Goal: Use online tool/utility: Utilize a website feature to perform a specific function

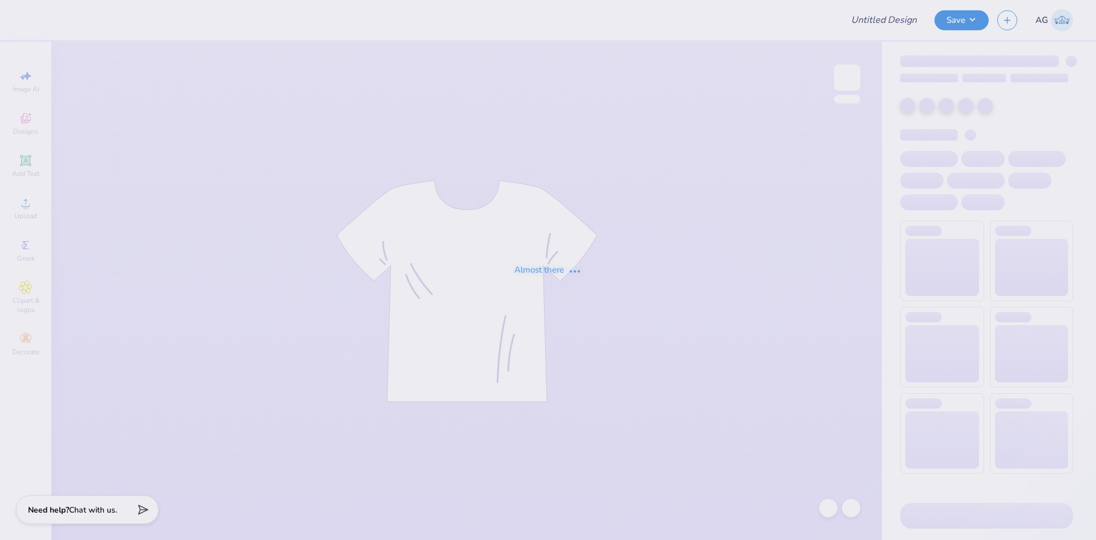
type input "Set 2- Vests"
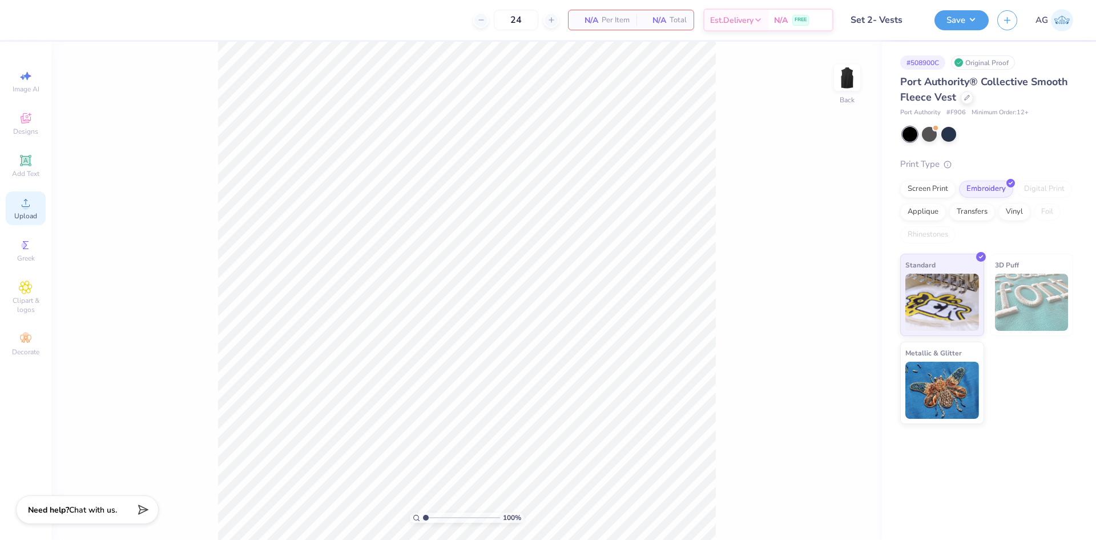
click at [19, 208] on icon at bounding box center [26, 203] width 14 height 14
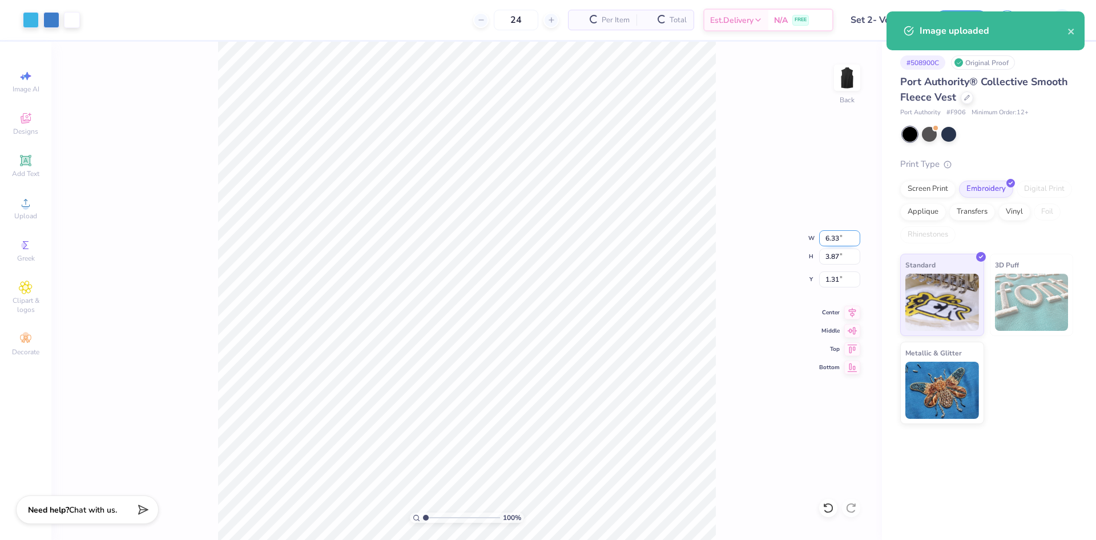
click at [831, 240] on input "6.33" at bounding box center [839, 238] width 41 height 16
type input "3.50"
type input "2.14"
type input "1.93"
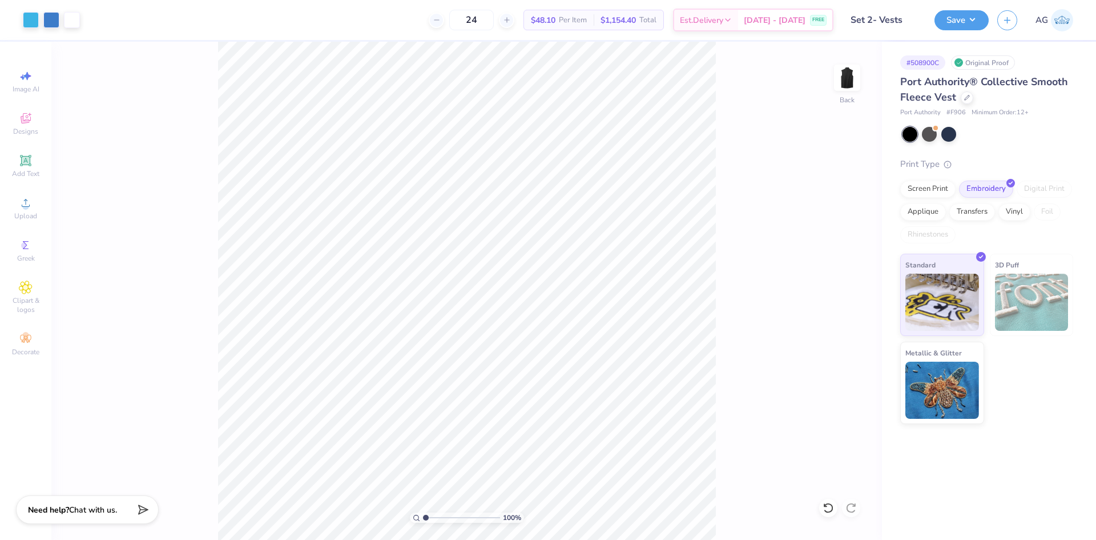
click at [811, 91] on div "100 % Back" at bounding box center [466, 291] width 831 height 498
click at [832, 83] on div "100 % Back" at bounding box center [466, 291] width 831 height 498
click at [848, 89] on img at bounding box center [848, 78] width 46 height 46
click at [27, 201] on icon at bounding box center [26, 203] width 14 height 14
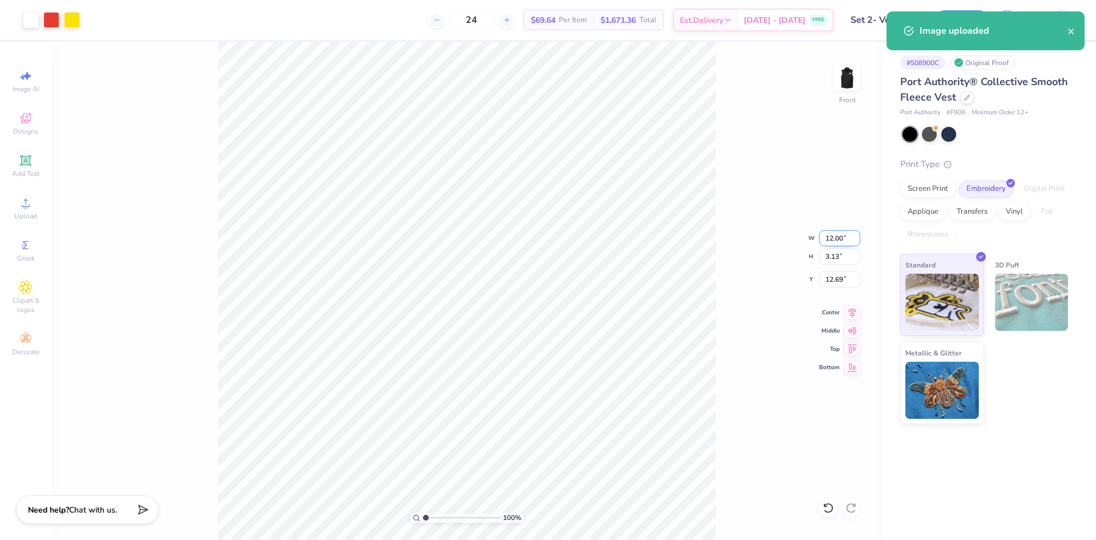
click at [829, 243] on input "12.00" at bounding box center [839, 238] width 41 height 16
type input "7.00"
type input "1.82"
click at [827, 281] on input "13.34" at bounding box center [839, 279] width 41 height 16
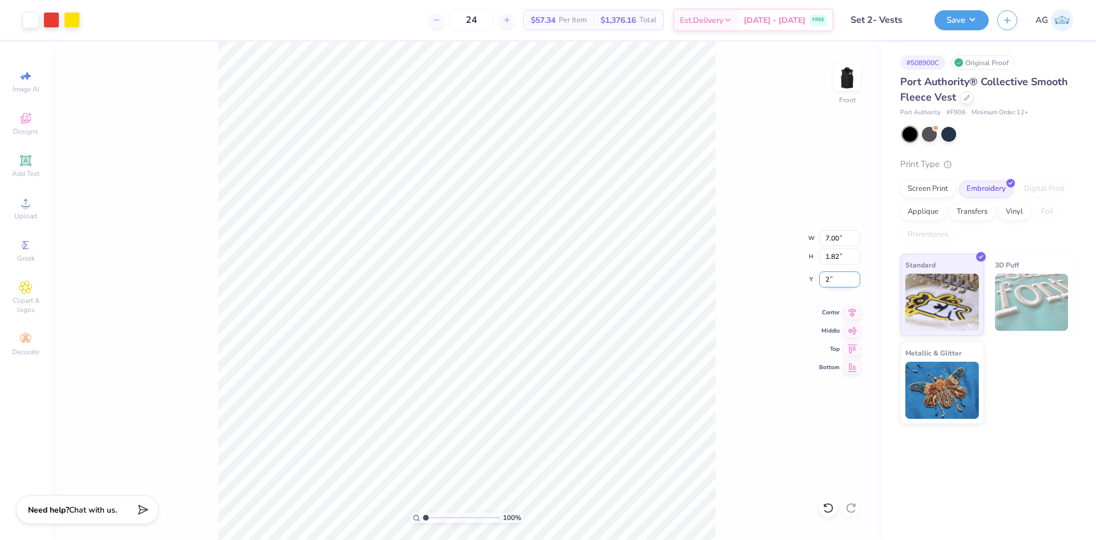
type input "2.00"
click at [858, 307] on icon at bounding box center [852, 311] width 16 height 14
type input "2.09"
click at [818, 280] on div "100 % Front W 7.00 7.00 " H 1.82 1.82 " Y 2.09 2.09 " Center Middle Top Bottom" at bounding box center [466, 291] width 831 height 498
click at [829, 279] on input "2.09" at bounding box center [839, 279] width 41 height 16
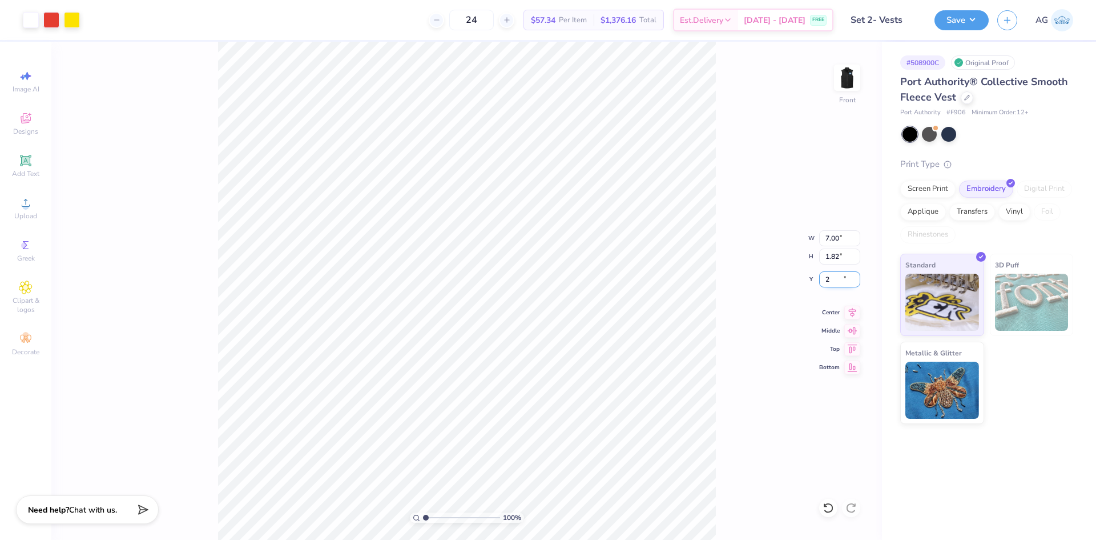
type input "2.00"
click at [758, 363] on div "100 % Front" at bounding box center [466, 291] width 831 height 498
click at [981, 28] on button "Save" at bounding box center [962, 19] width 54 height 20
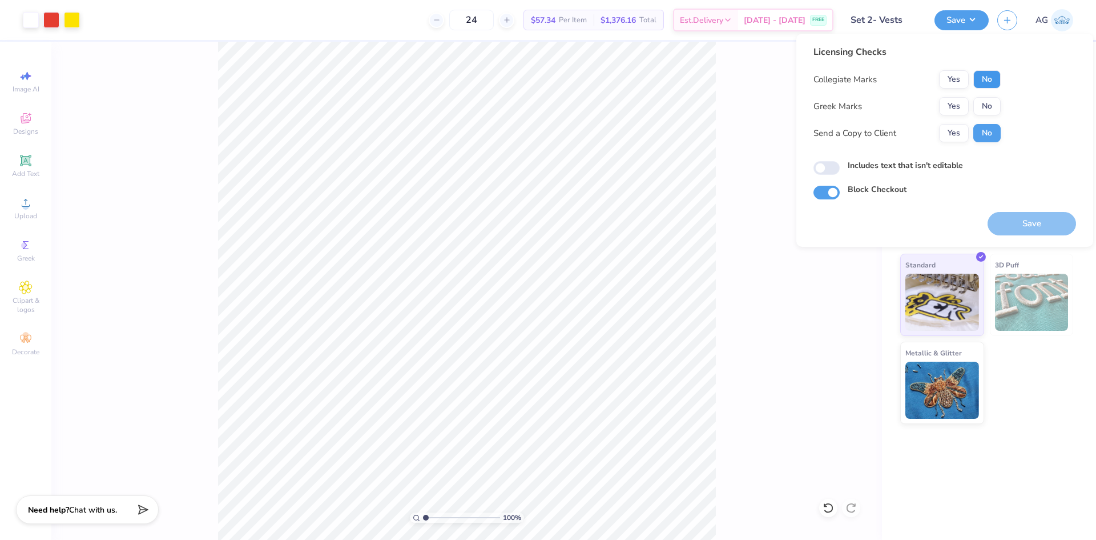
click at [983, 83] on button "No" at bounding box center [987, 79] width 27 height 18
click at [983, 102] on button "No" at bounding box center [987, 106] width 27 height 18
click at [1024, 220] on button "Save" at bounding box center [1032, 223] width 89 height 23
